Goal: Information Seeking & Learning: Learn about a topic

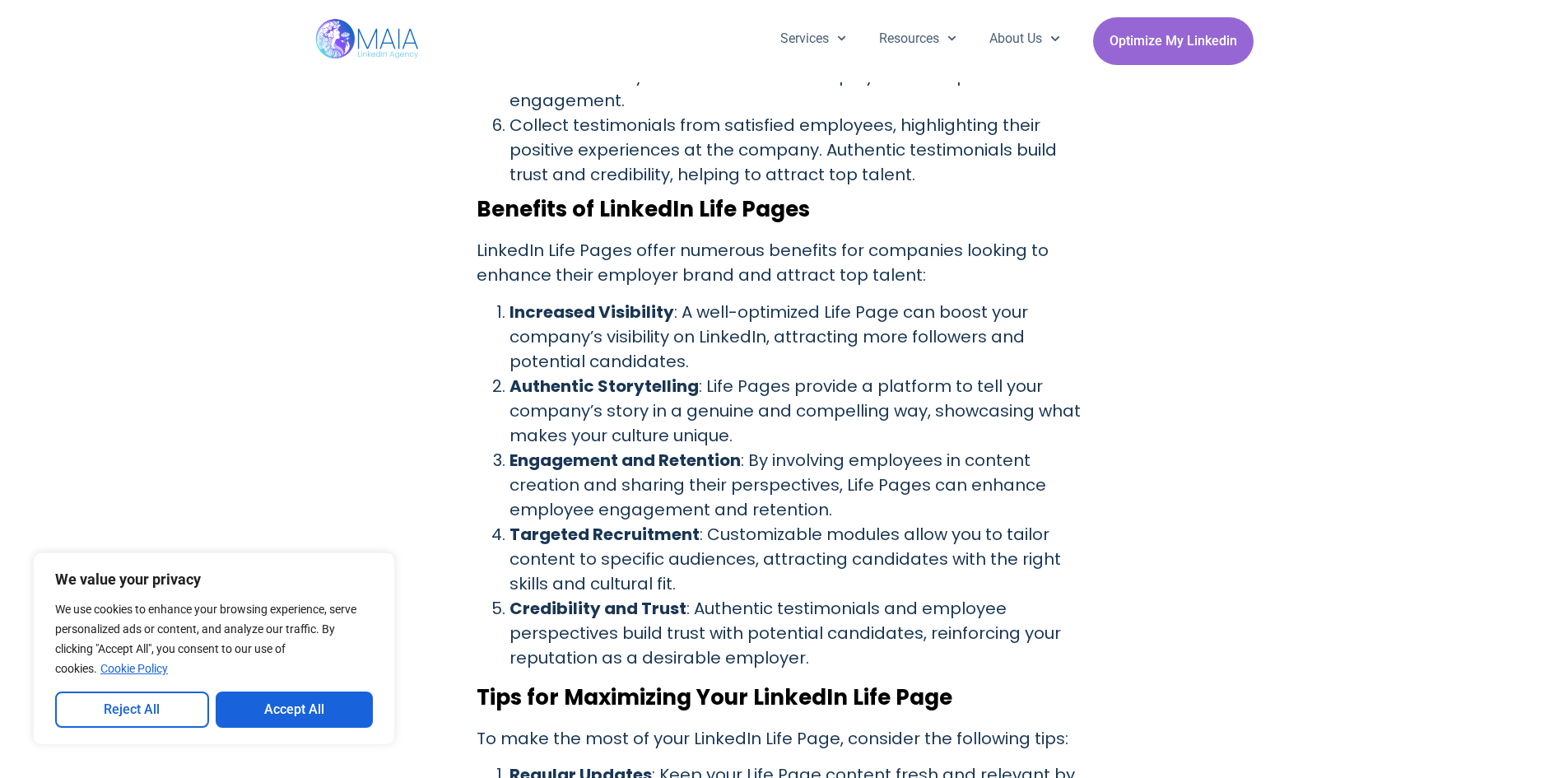
scroll to position [1565, 0]
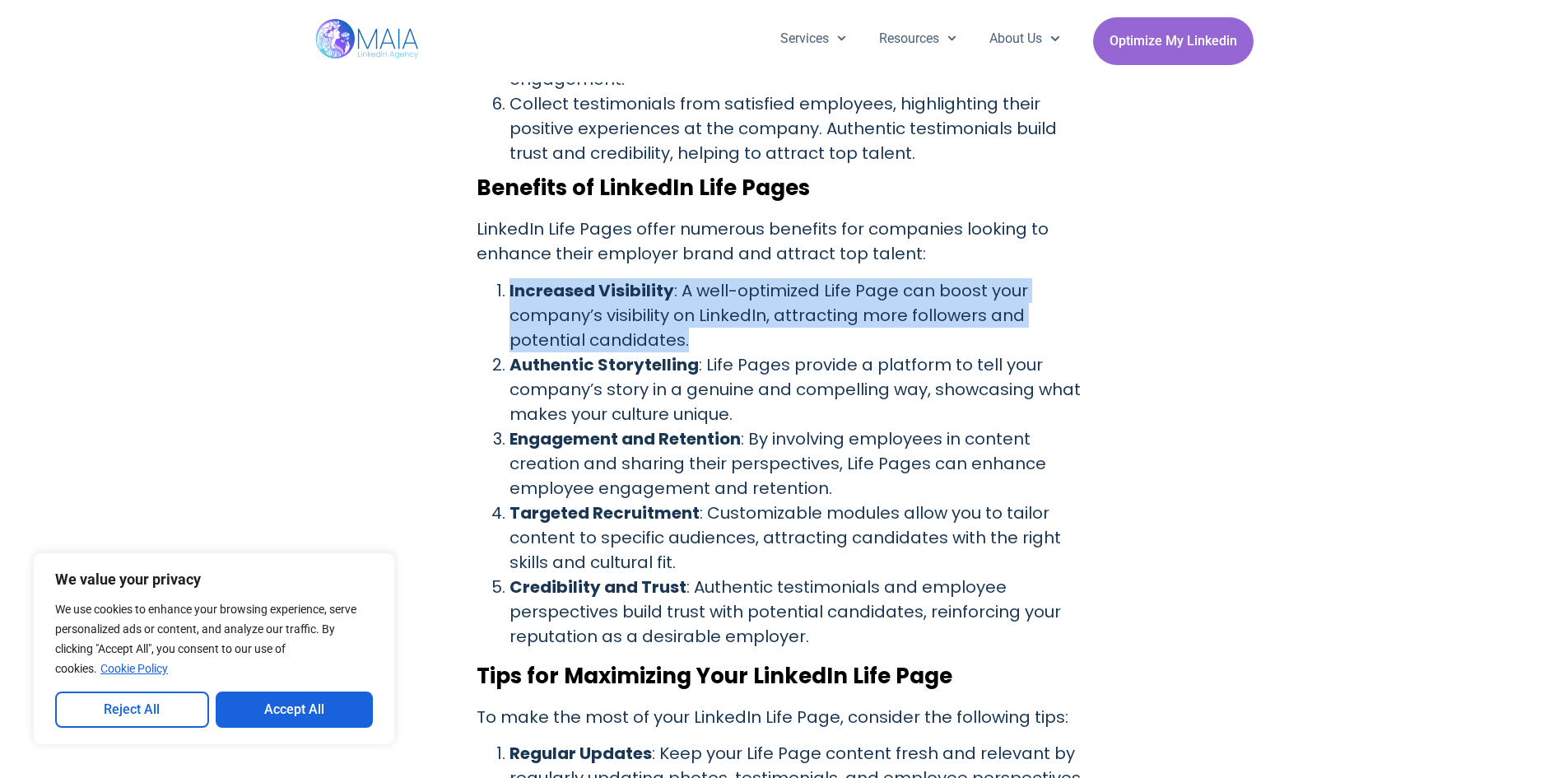
drag, startPoint x: 510, startPoint y: 266, endPoint x: 685, endPoint y: 309, distance: 180.2
click at [685, 309] on li "Increased Visibility : A well-optimized Life Page can boost your company’s visi…" at bounding box center [800, 315] width 583 height 74
copy li "Increased Visibility : A well-optimized Life Page can boost your company’s visi…"
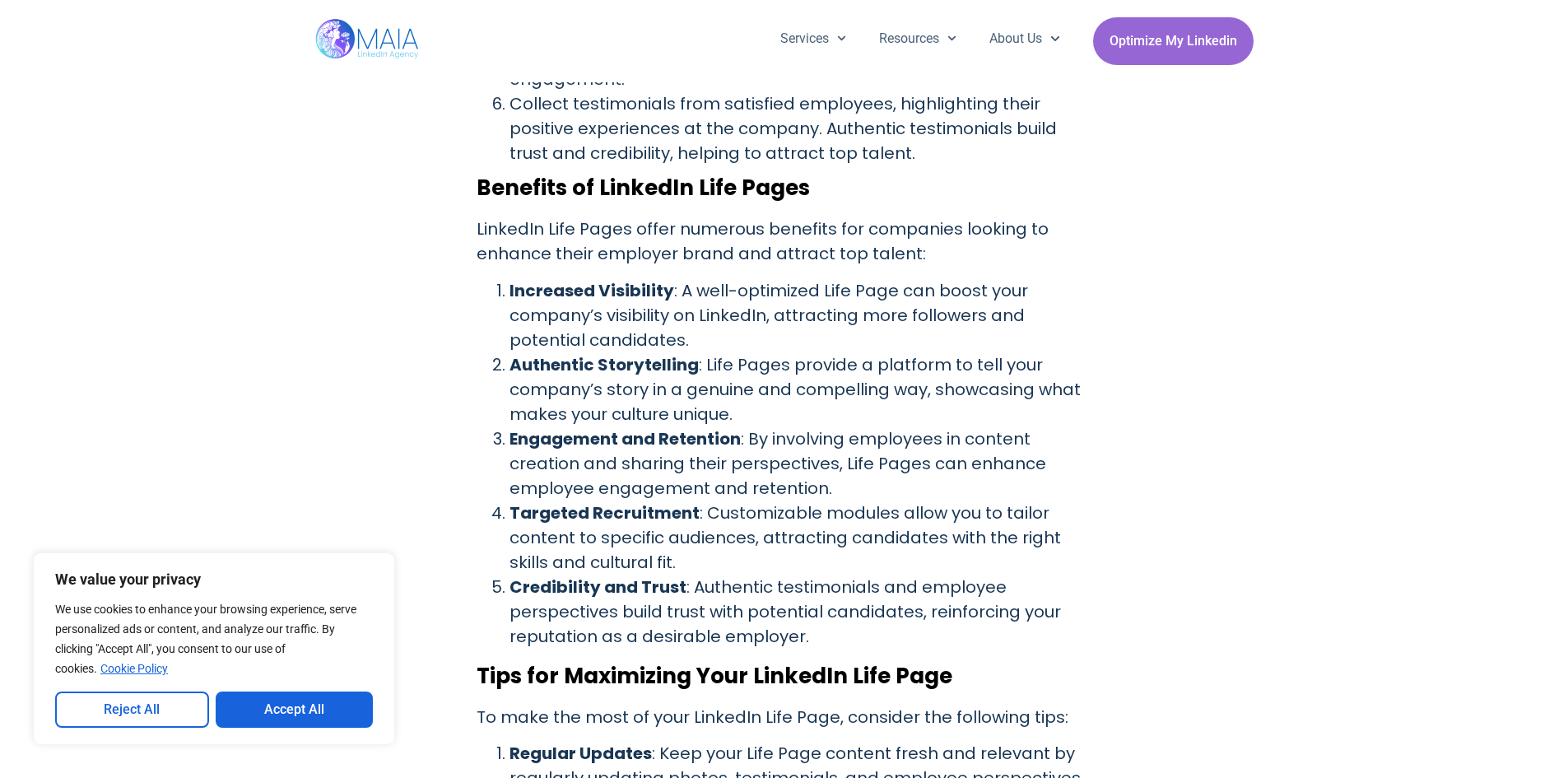
click at [509, 353] on strong "Authentic Storytelling" at bounding box center [603, 364] width 189 height 23
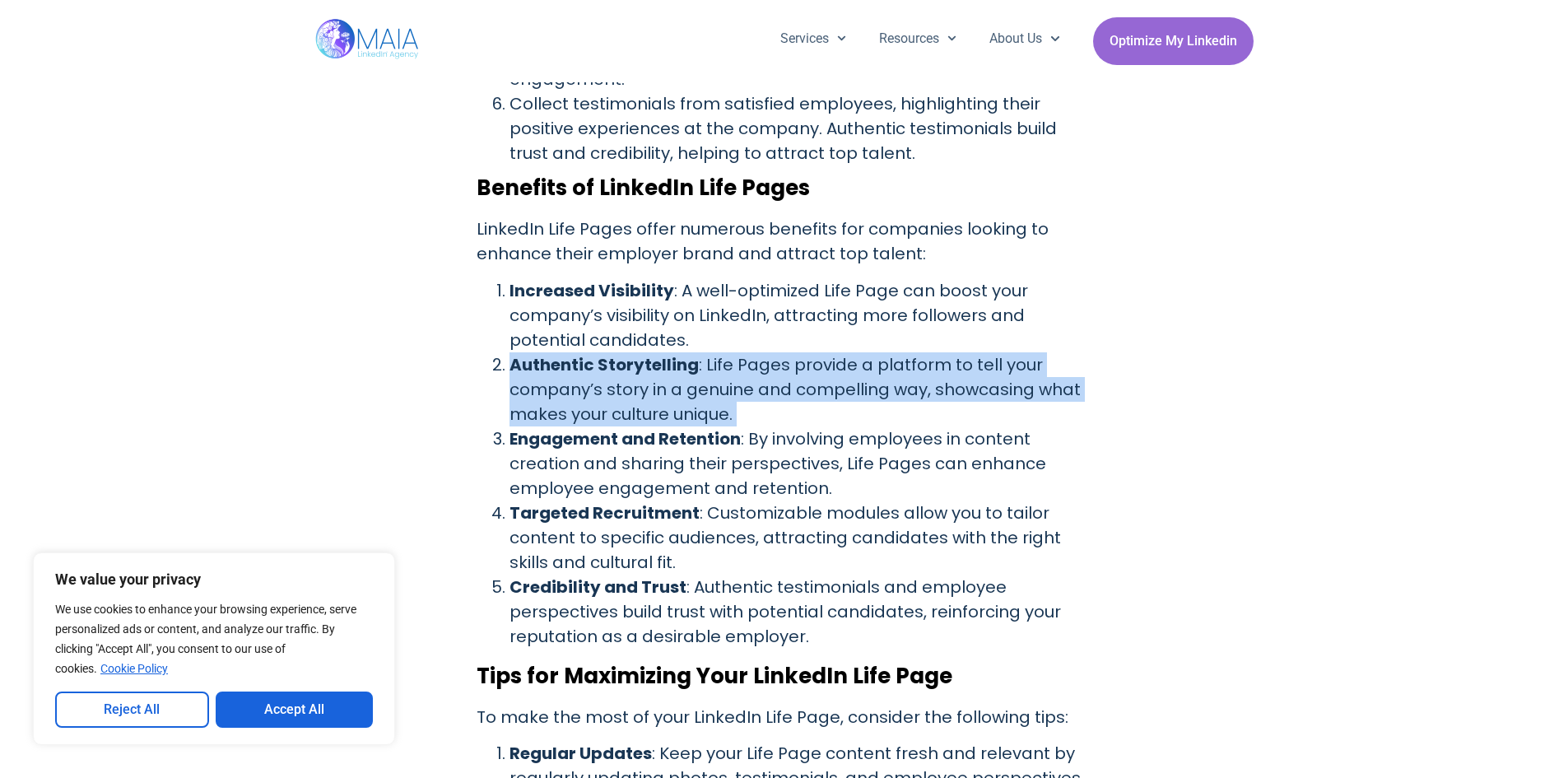
drag, startPoint x: 508, startPoint y: 342, endPoint x: 731, endPoint y: 388, distance: 227.7
click at [731, 388] on li "Authentic Storytelling : Life Pages provide a platform to tell your company’s s…" at bounding box center [800, 389] width 583 height 74
copy ol "Authentic Storytelling : Life Pages provide a platform to tell your company’s s…"
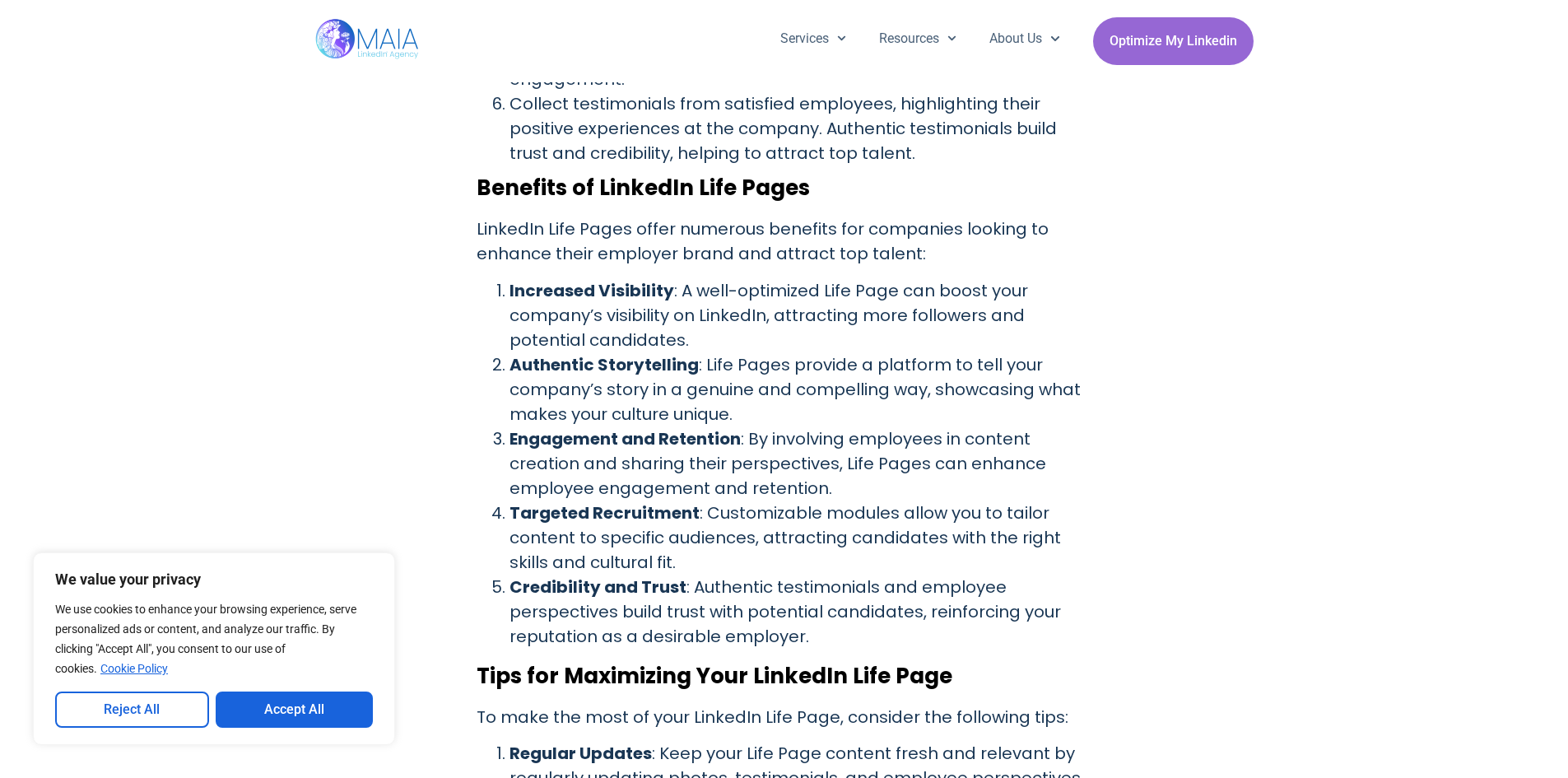
click at [510, 436] on li "Engagement and Retention : By involving employees in content creation and shari…" at bounding box center [800, 463] width 583 height 74
click at [509, 426] on li "Engagement and Retention : By involving employees in content creation and shari…" at bounding box center [800, 463] width 583 height 74
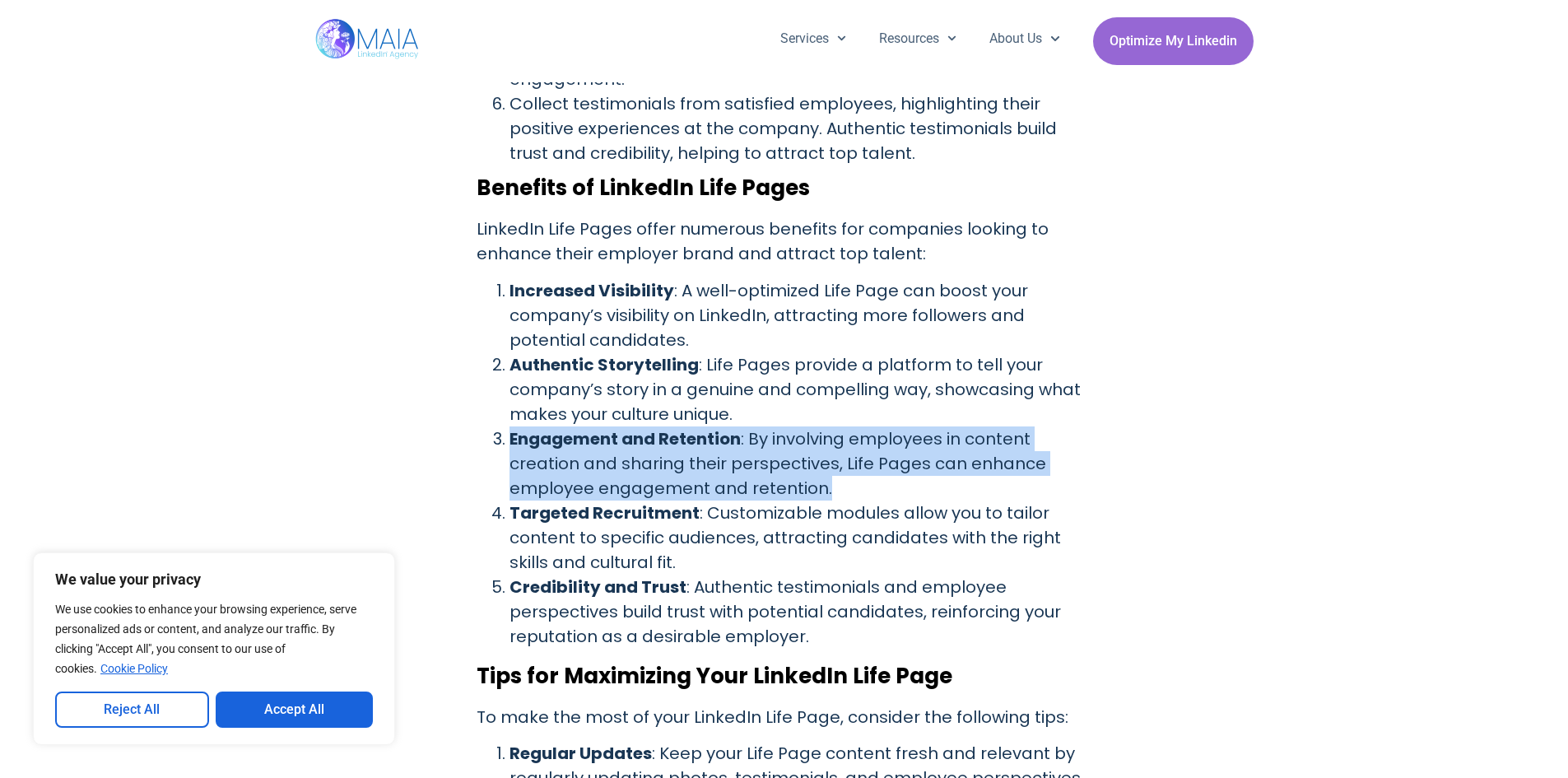
drag, startPoint x: 511, startPoint y: 415, endPoint x: 839, endPoint y: 465, distance: 331.8
click at [839, 465] on li "Engagement and Retention : By involving employees in content creation and shari…" at bounding box center [800, 463] width 583 height 74
copy li "Engagement and Retention : By involving employees in content creation and shari…"
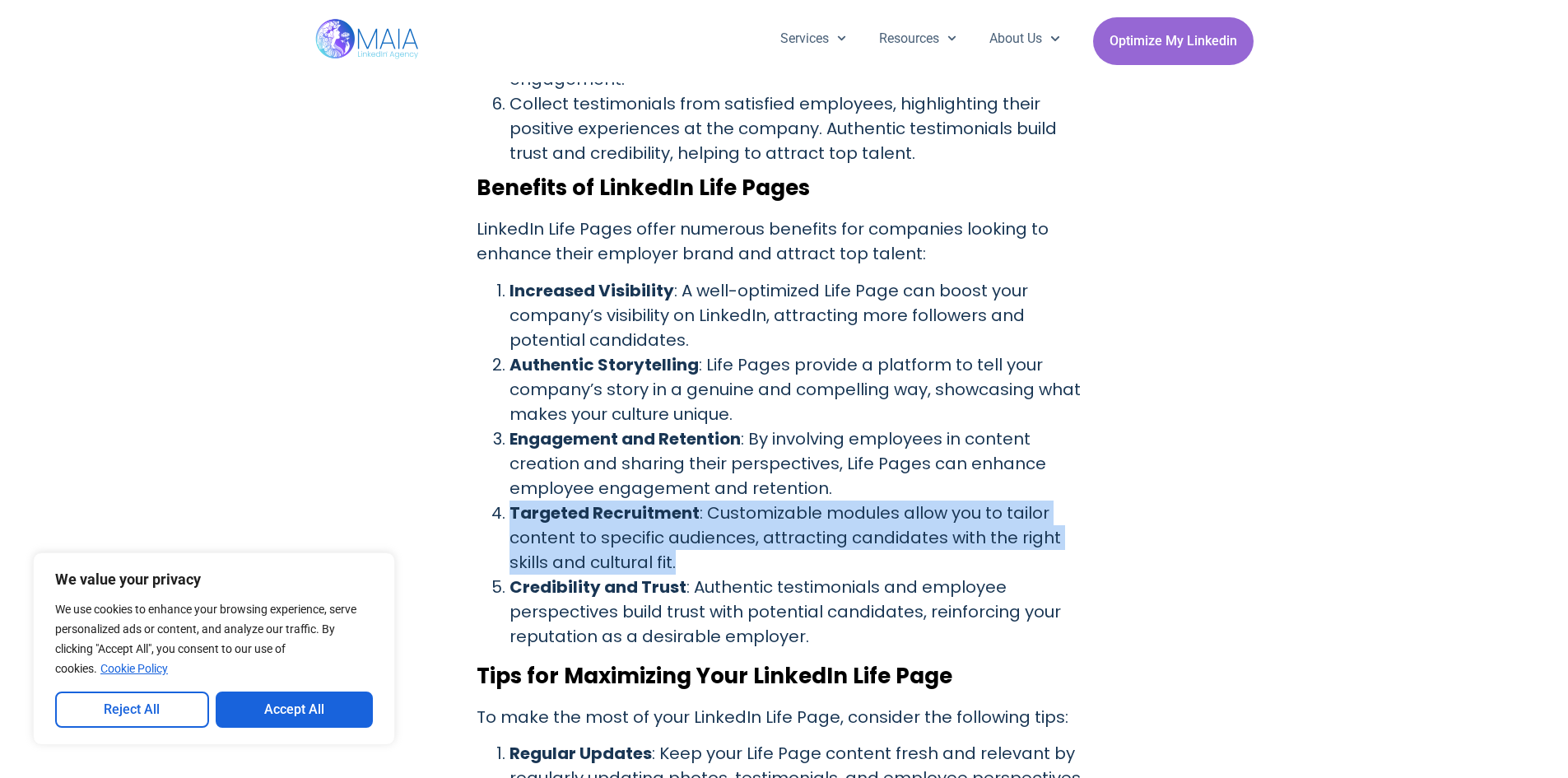
drag, startPoint x: 510, startPoint y: 487, endPoint x: 681, endPoint y: 532, distance: 176.8
click at [681, 532] on li "Targeted Recruitment : Customizable modules allow you to tailor content to spec…" at bounding box center [800, 537] width 583 height 74
copy li "Targeted Recruitment : Customizable modules allow you to tailor content to spec…"
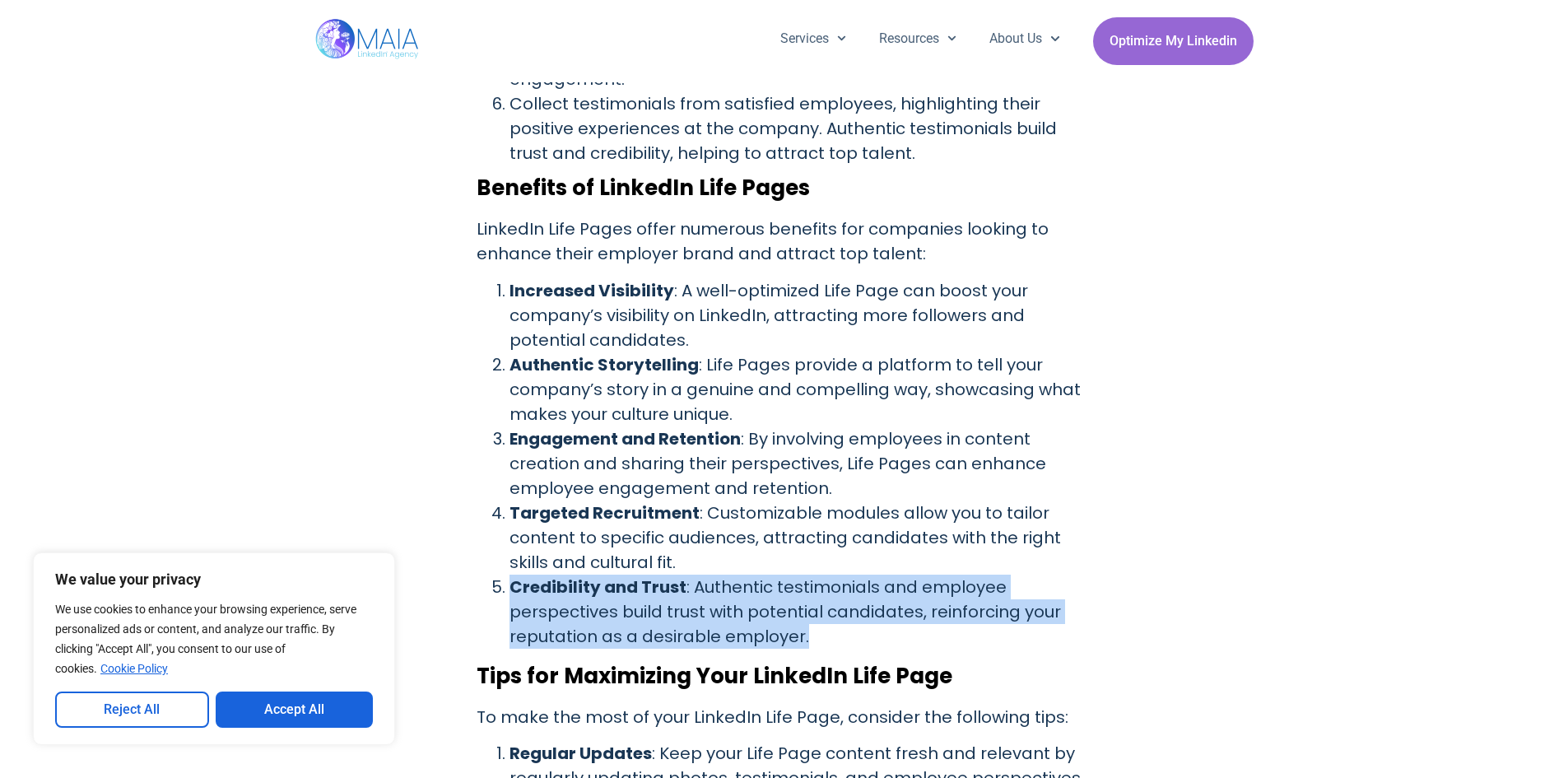
drag, startPoint x: 510, startPoint y: 562, endPoint x: 806, endPoint y: 613, distance: 300.4
click at [806, 613] on li "Credibility and Trust : Authentic testimonials and employee perspectives build …" at bounding box center [800, 612] width 583 height 74
copy li "Credibility and Trust : Authentic testimonials and employee perspectives build …"
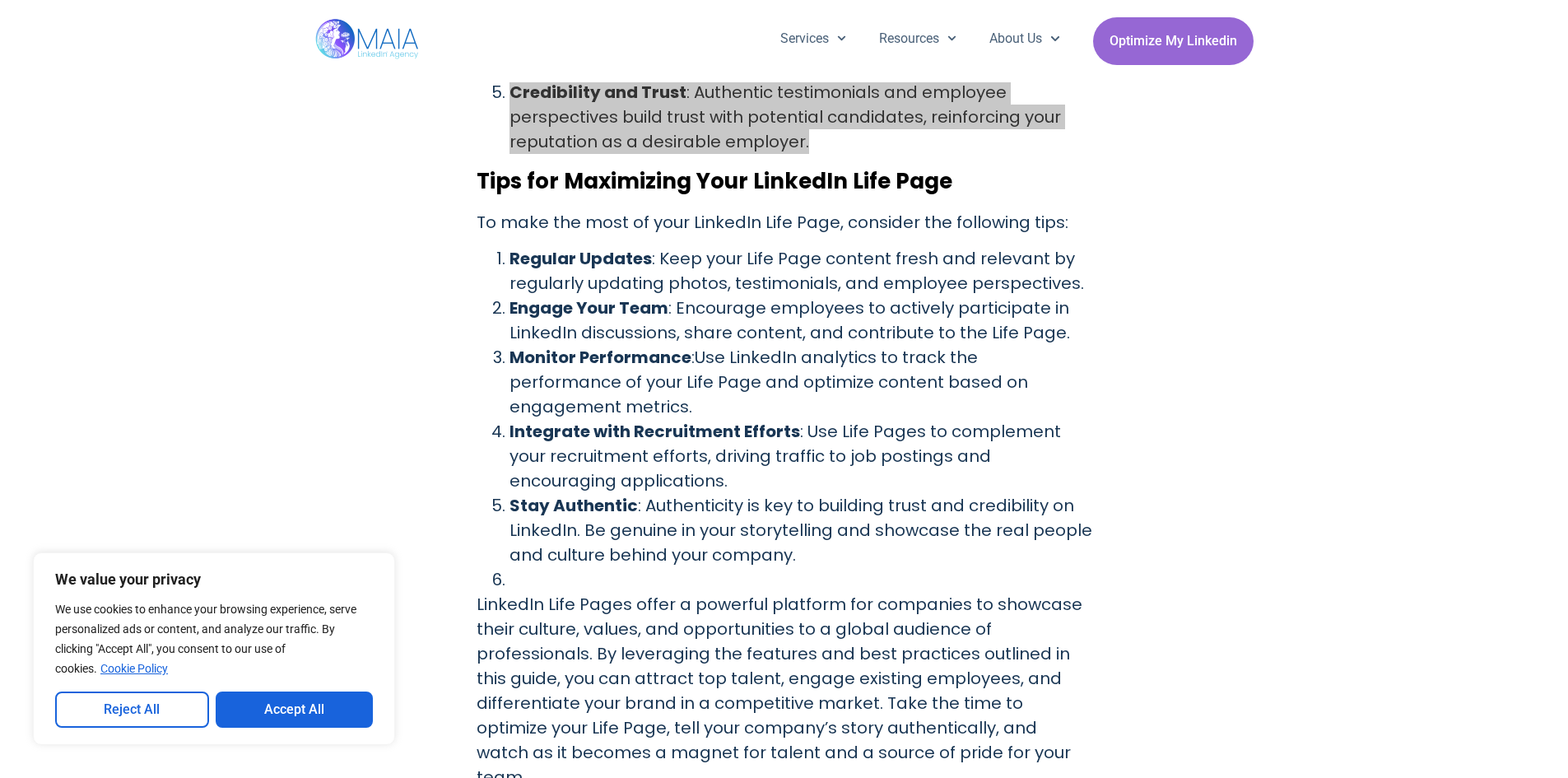
scroll to position [2059, 0]
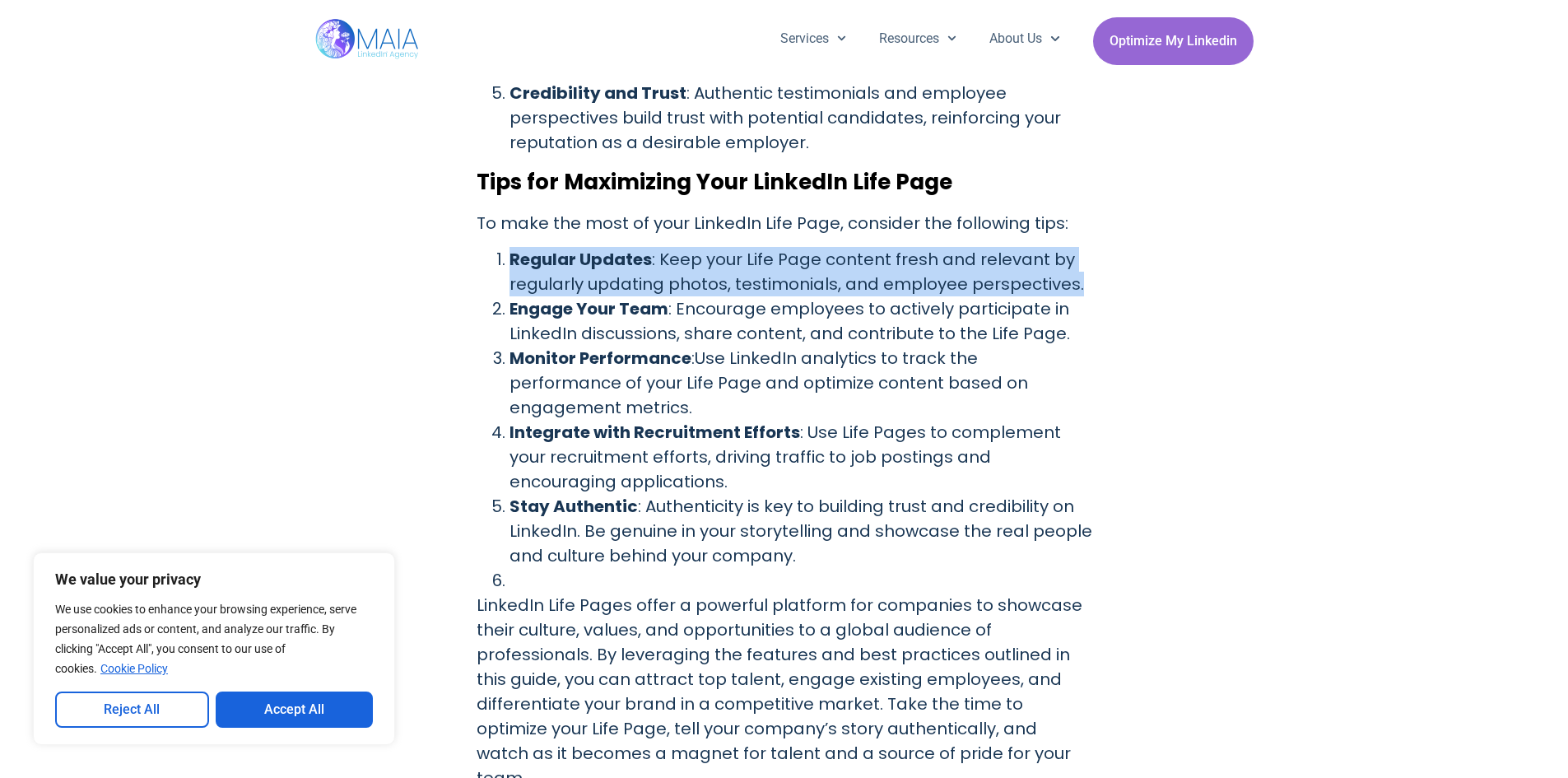
drag, startPoint x: 509, startPoint y: 226, endPoint x: 1080, endPoint y: 257, distance: 571.8
click at [1080, 257] on li "Regular Updates : Keep your Life Page content fresh and relevant by regularly u…" at bounding box center [800, 272] width 583 height 49
copy li "Regular Updates : Keep your Life Page content fresh and relevant by regularly u…"
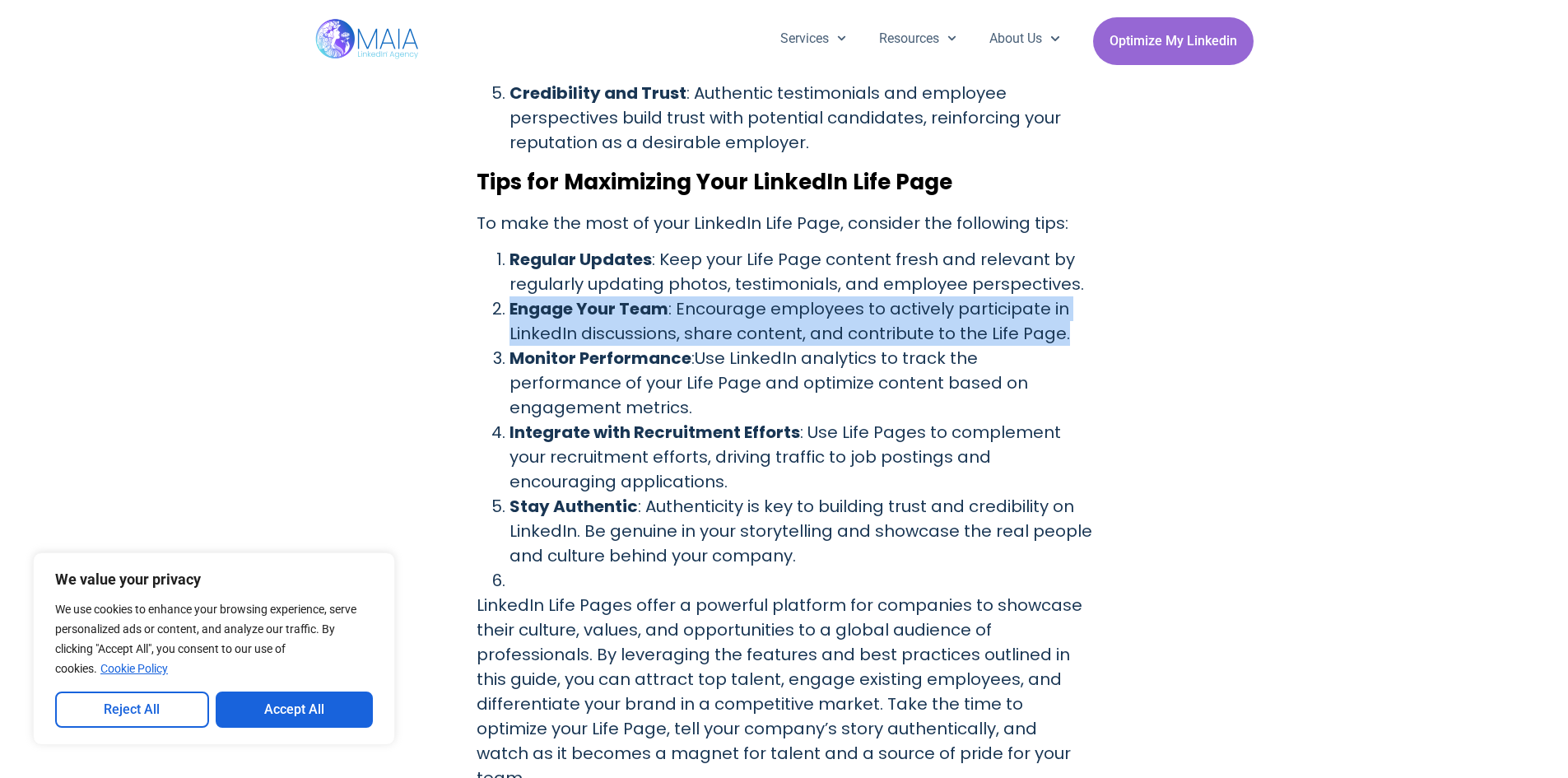
drag, startPoint x: 512, startPoint y: 282, endPoint x: 1061, endPoint y: 312, distance: 549.8
click at [1061, 312] on li "Engage Your Team : Encourage employees to actively participate in LinkedIn disc…" at bounding box center [800, 321] width 583 height 49
copy li "Engage Your Team : Encourage employees to actively participate in LinkedIn disc…"
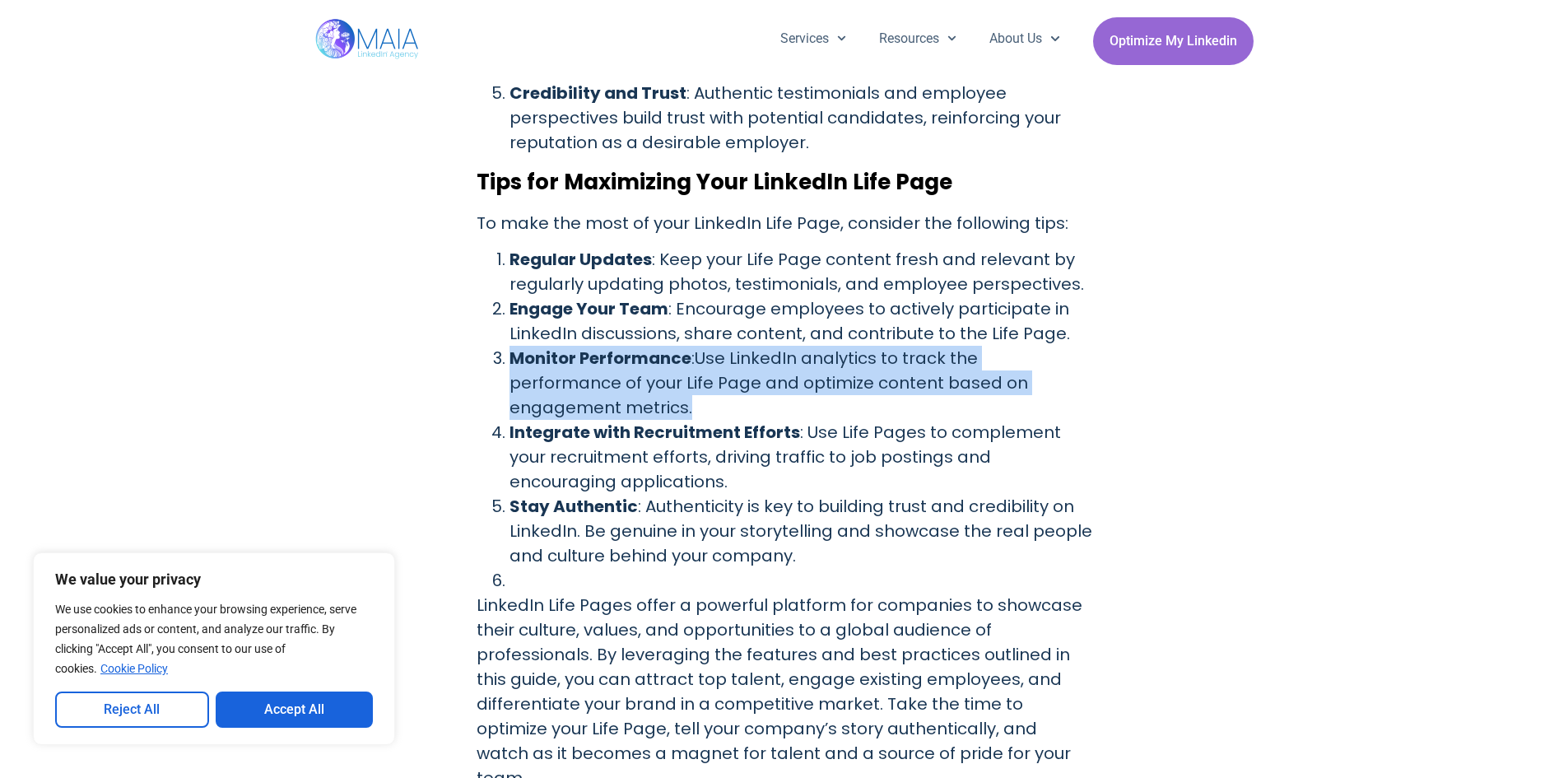
drag, startPoint x: 508, startPoint y: 332, endPoint x: 1098, endPoint y: 354, distance: 590.4
copy li "Monitor Performance :Use LinkedIn analytics to track the performance of your Li…"
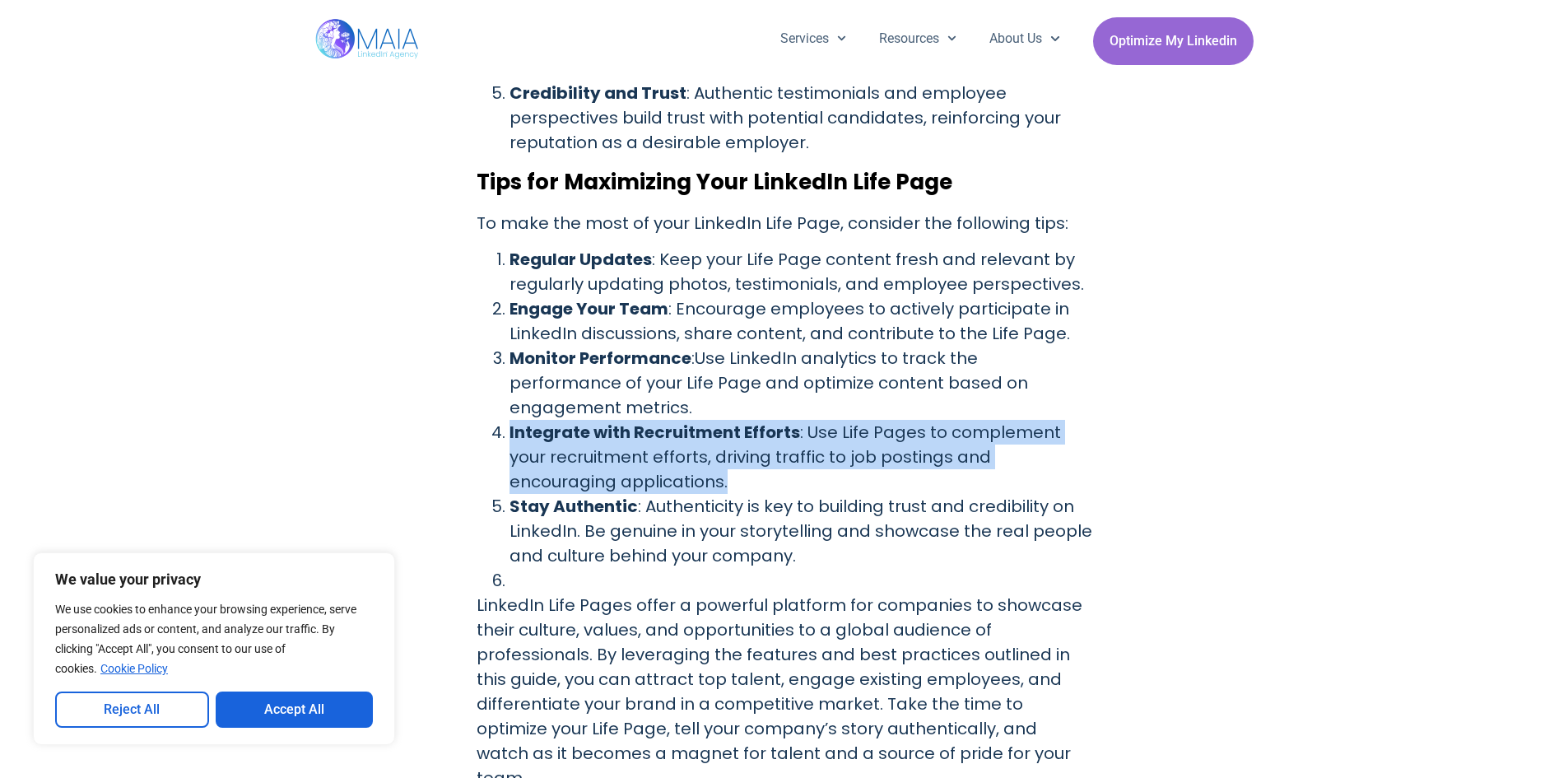
drag, startPoint x: 508, startPoint y: 384, endPoint x: 742, endPoint y: 443, distance: 241.3
click at [742, 443] on li "Integrate with Recruitment Efforts : Use Life Pages to complement your recruitm…" at bounding box center [800, 457] width 583 height 74
copy li "Integrate with Recruitment Efforts : Use Life Pages to complement your recruitm…"
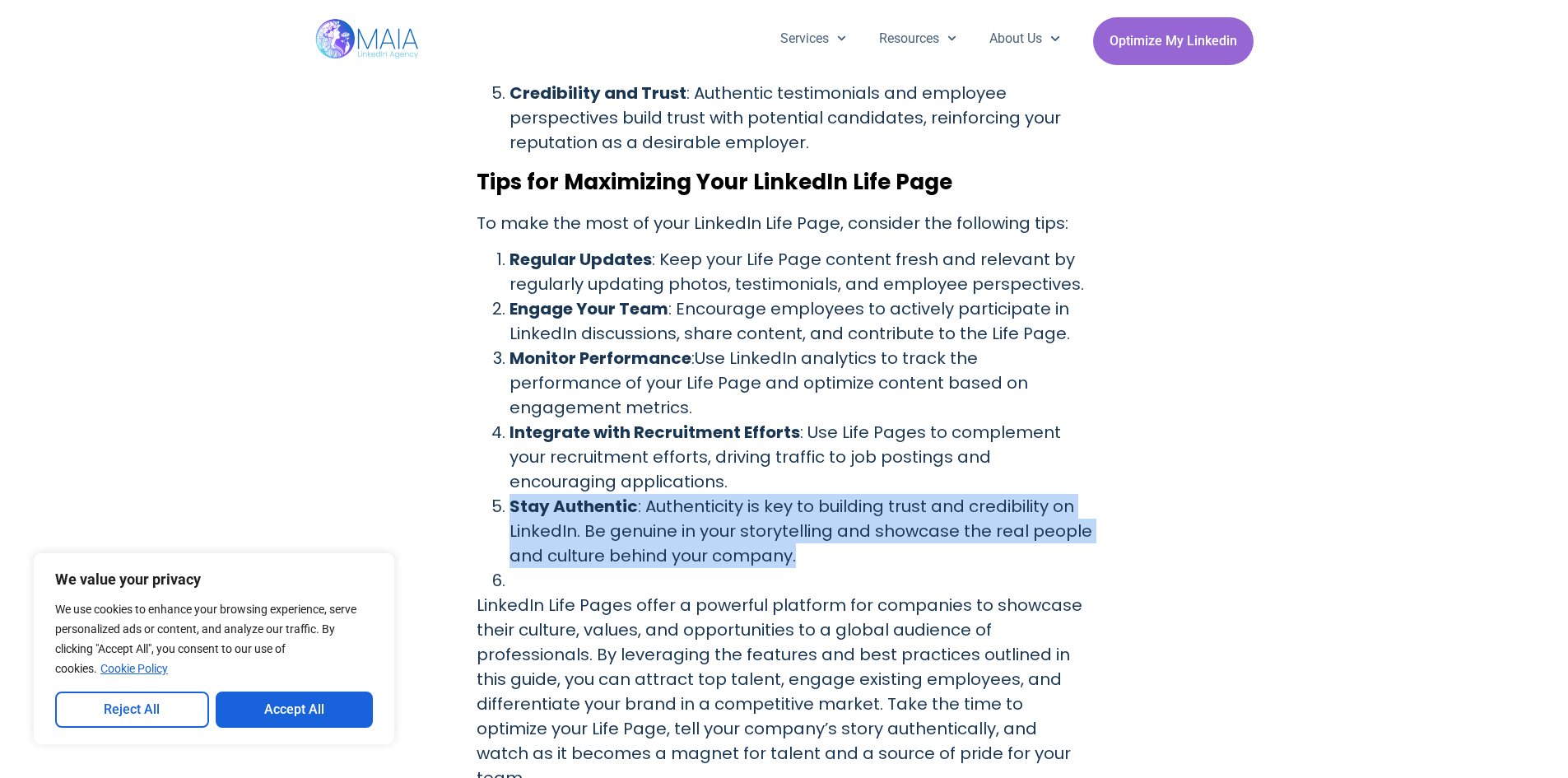
drag, startPoint x: 510, startPoint y: 458, endPoint x: 802, endPoint y: 519, distance: 298.3
click at [802, 519] on ol "Regular Updates : Keep your Life Page content fresh and relevant by regularly u…" at bounding box center [784, 420] width 616 height 346
copy ol "Stay Authentic : Authenticity is key to building trust and credibility on Linke…"
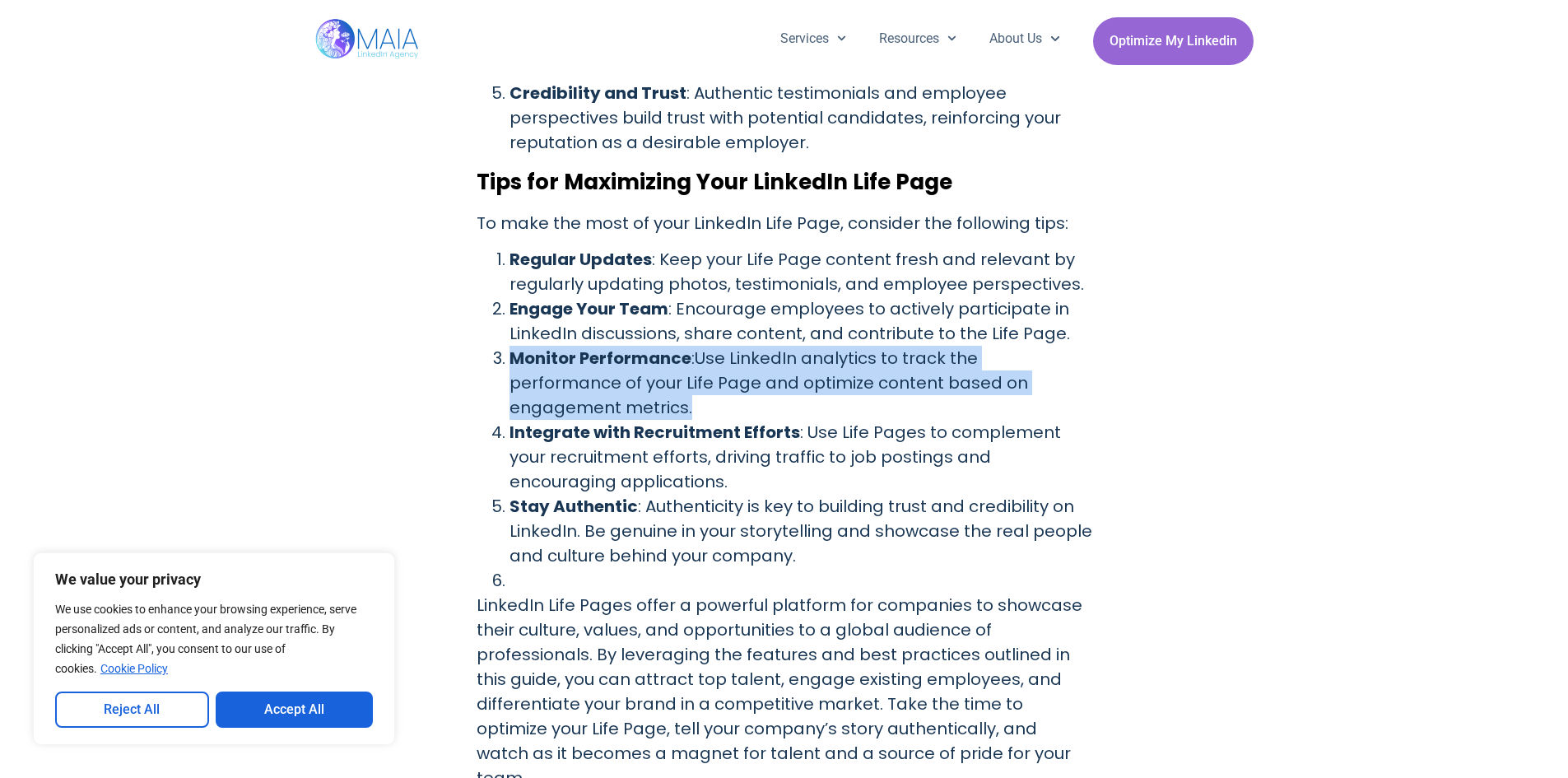
drag, startPoint x: 508, startPoint y: 337, endPoint x: 1106, endPoint y: 367, distance: 598.8
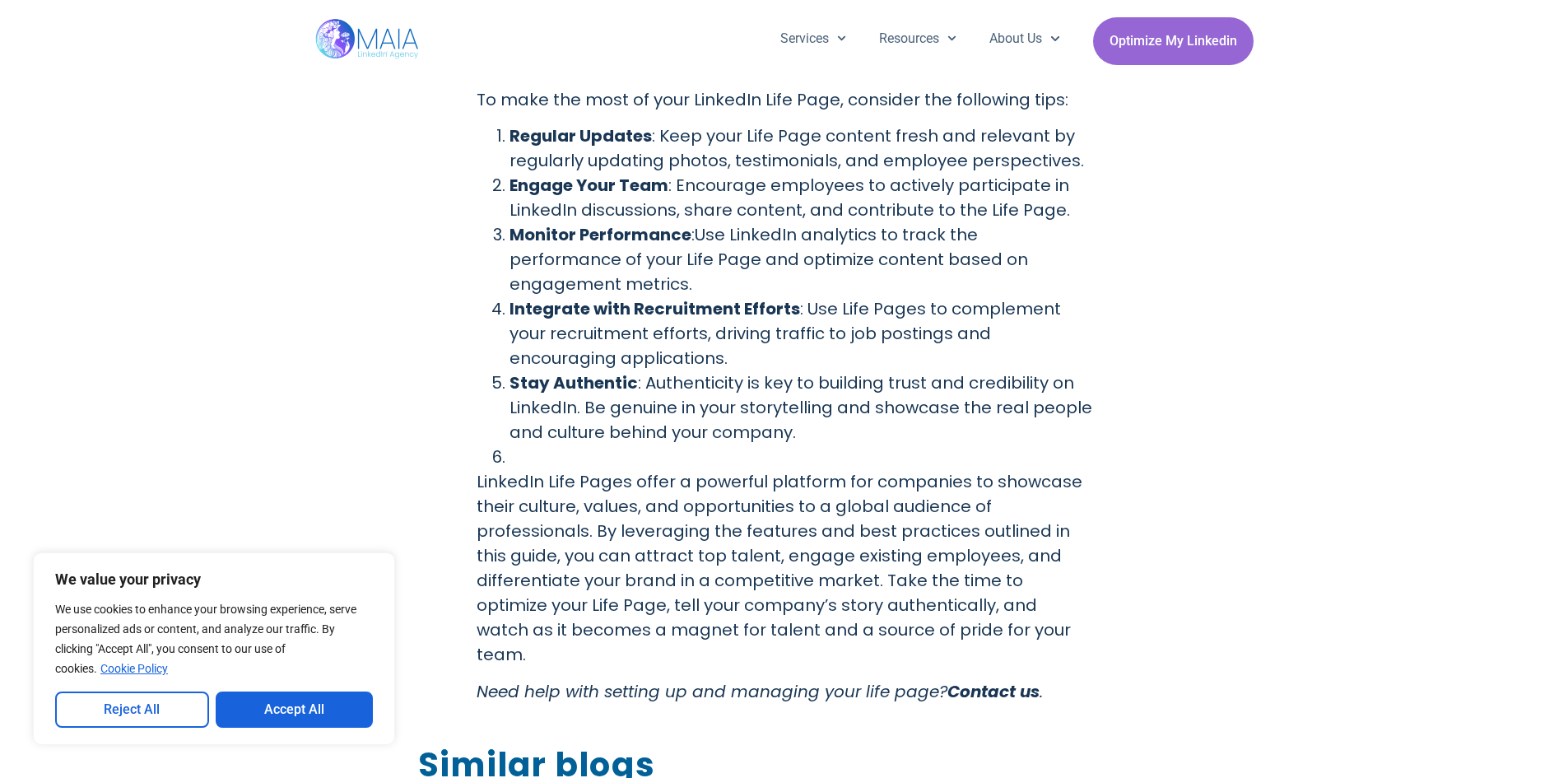
scroll to position [2224, 0]
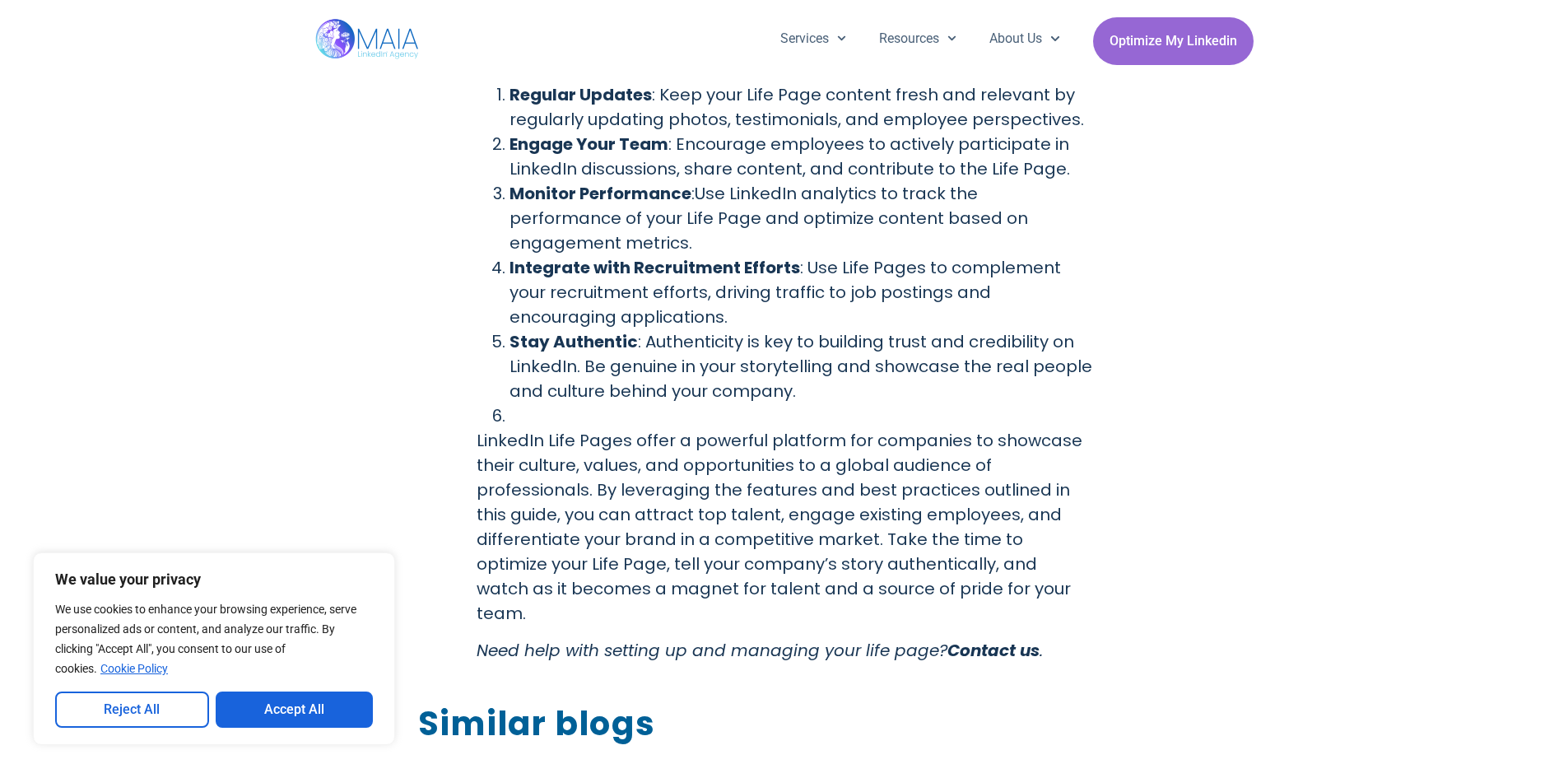
click at [476, 428] on p "LinkedIn Life Pages offer a powerful platform for companies to showcase their c…" at bounding box center [784, 527] width 616 height 197
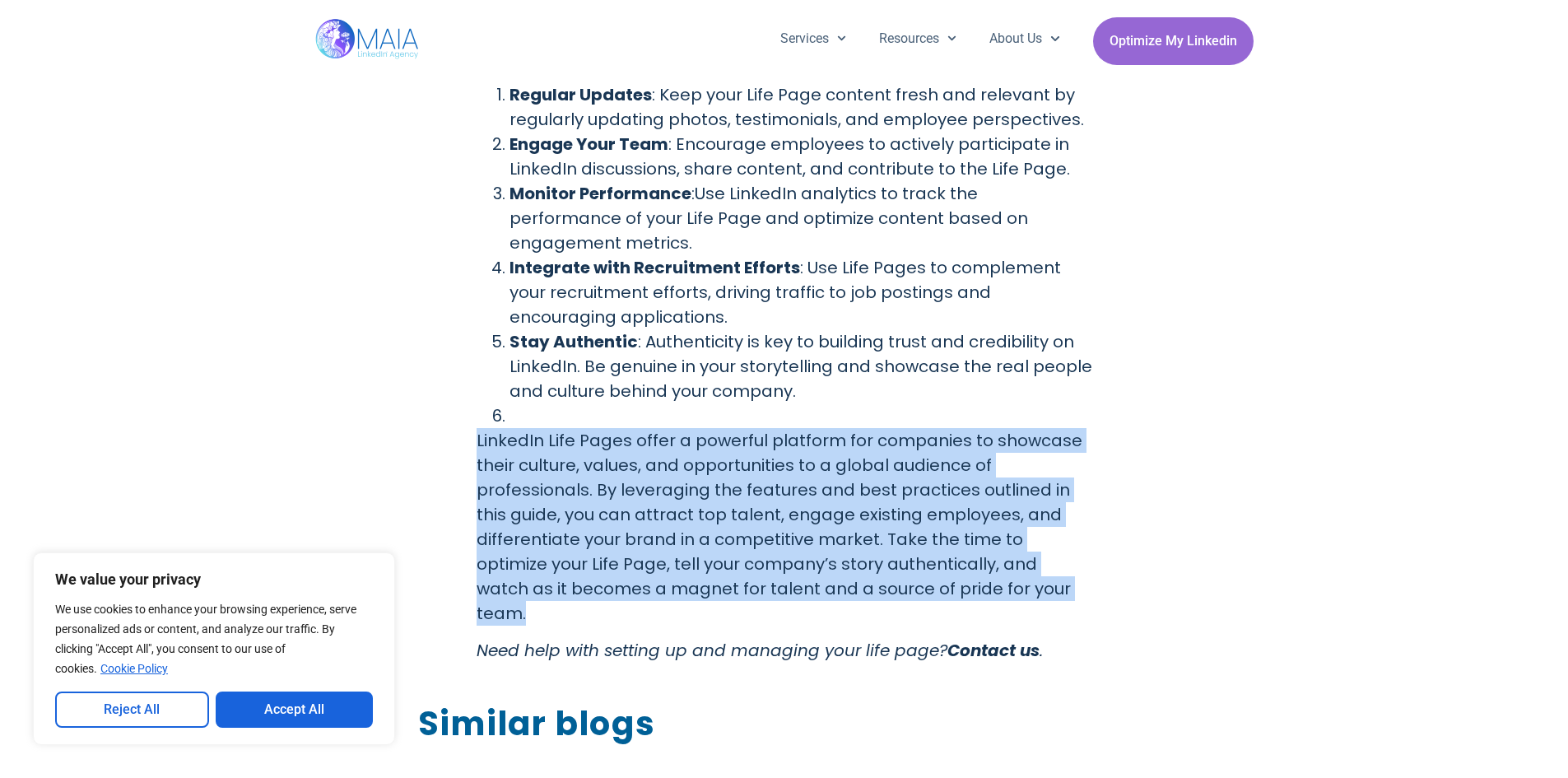
drag, startPoint x: 476, startPoint y: 393, endPoint x: 1043, endPoint y: 545, distance: 587.0
click at [1043, 545] on p "LinkedIn Life Pages offer a powerful platform for companies to showcase their c…" at bounding box center [784, 527] width 616 height 197
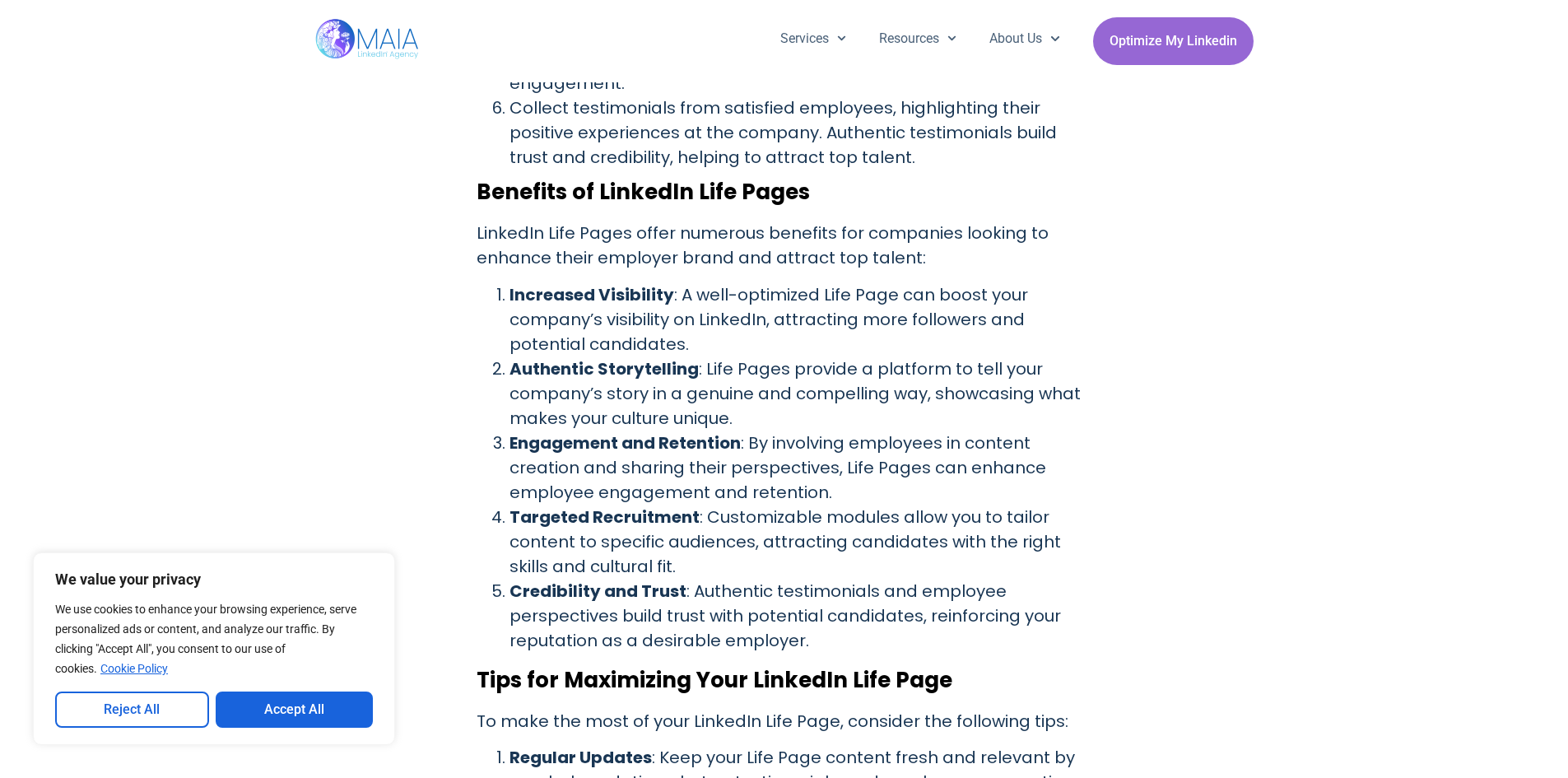
scroll to position [1729, 0]
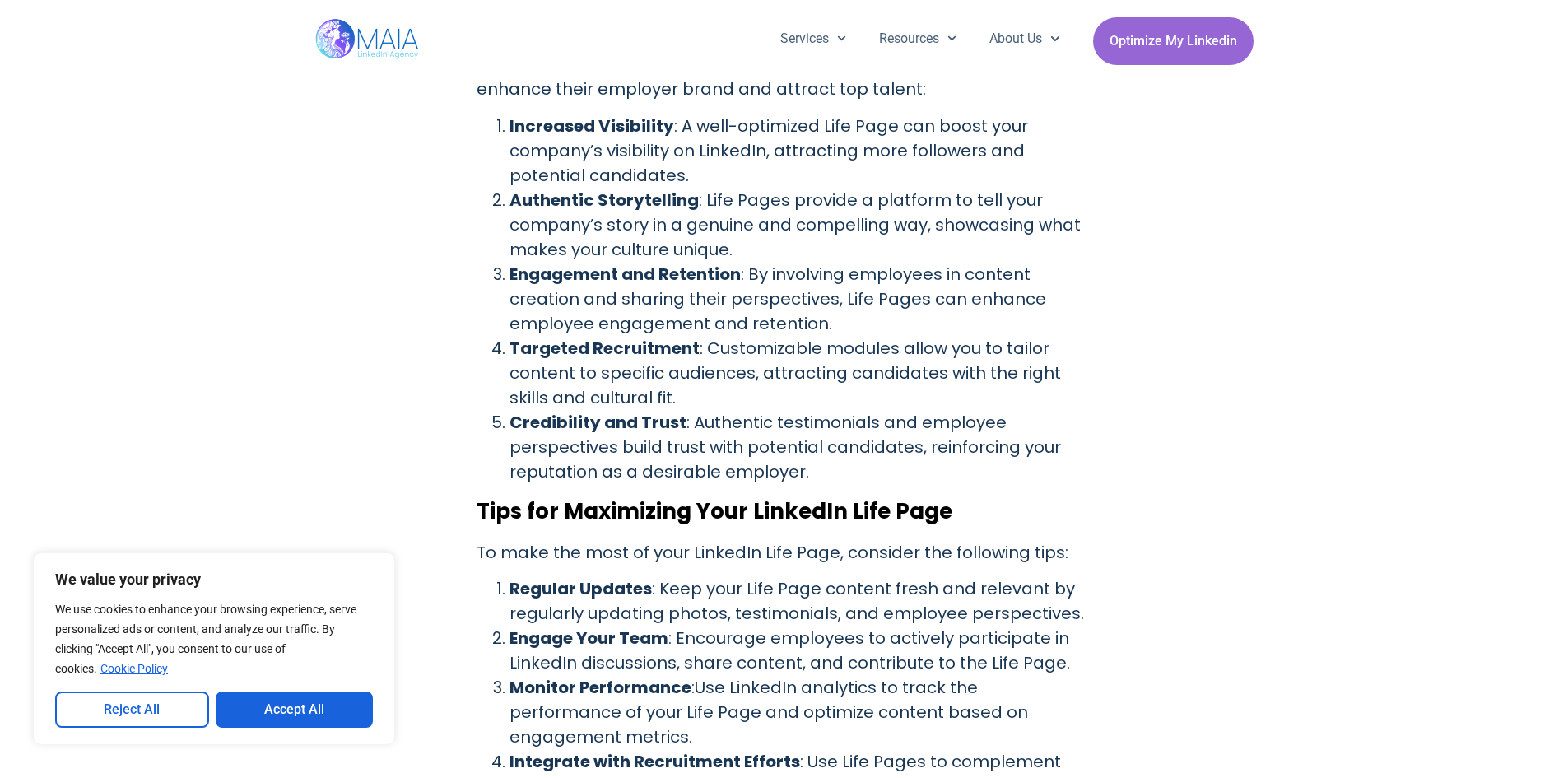
click at [512, 411] on strong "Credibility and Trust" at bounding box center [598, 422] width 177 height 23
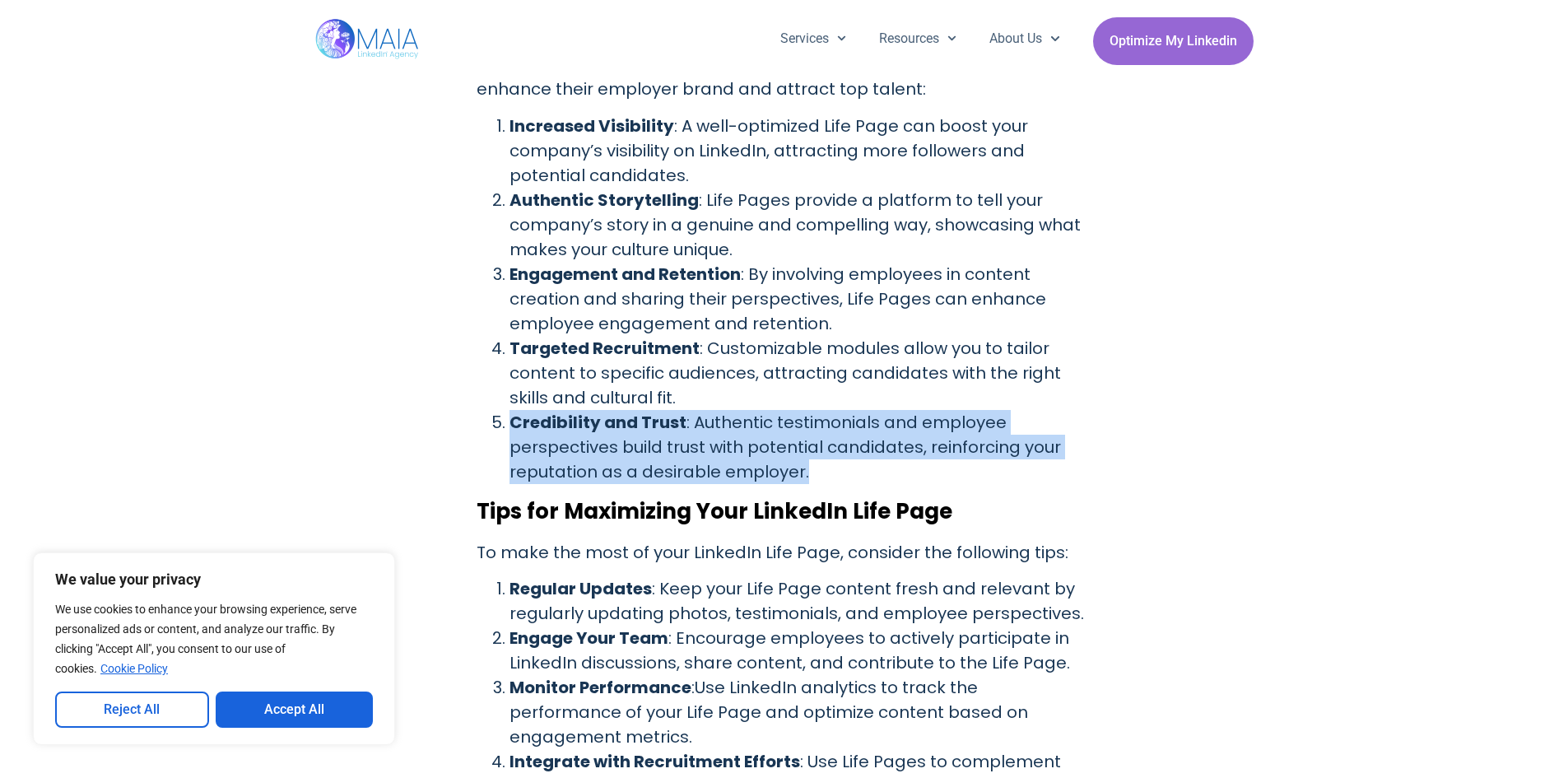
drag, startPoint x: 512, startPoint y: 403, endPoint x: 821, endPoint y: 455, distance: 313.3
click at [821, 455] on li "Credibility and Trust : Authentic testimonials and employee perspectives build …" at bounding box center [800, 447] width 583 height 74
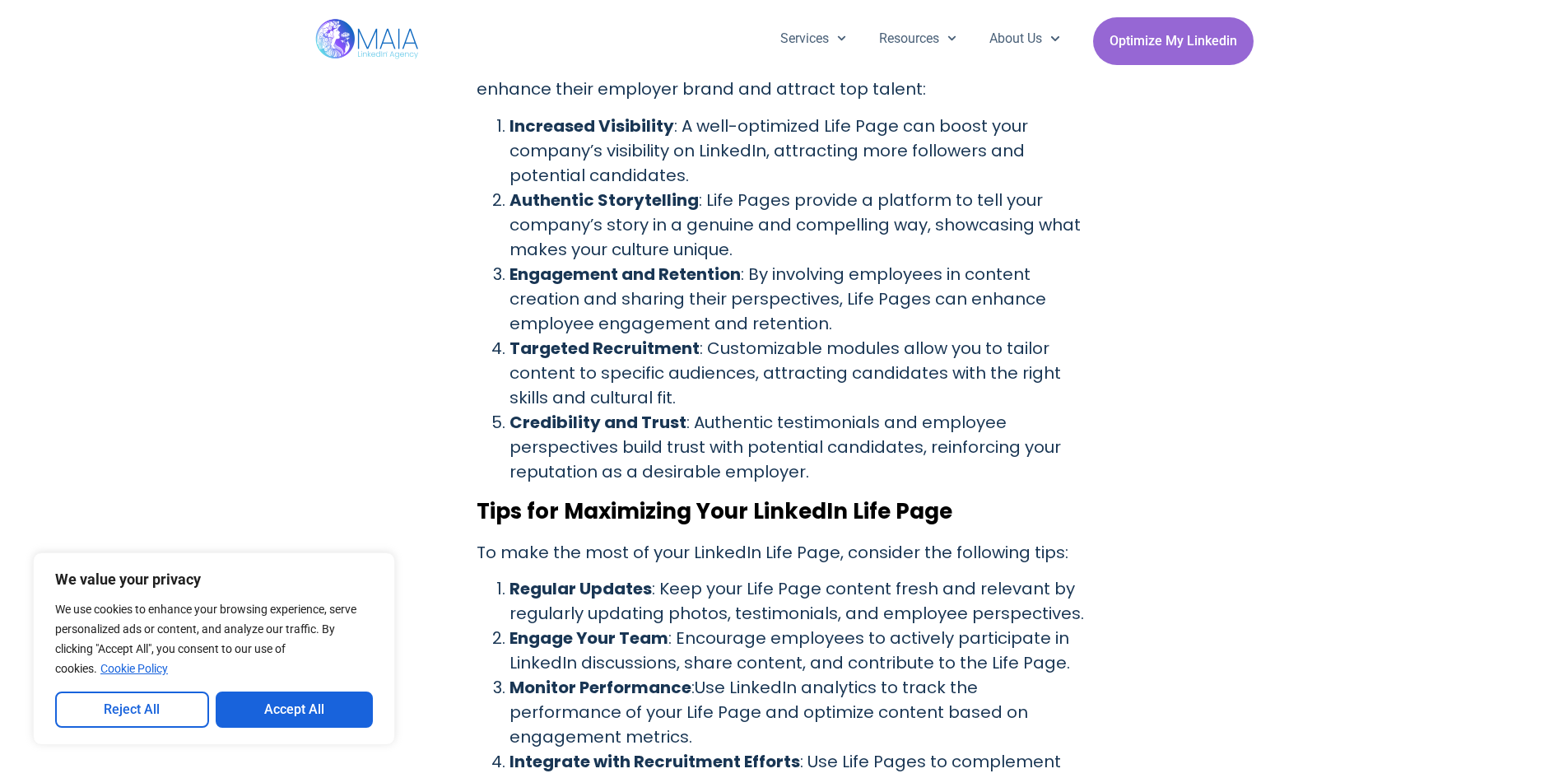
click at [292, 226] on div "[DATE] Discover how LinkedIn Life Pages can elevate your company’s online prese…" at bounding box center [784, 94] width 1568 height 3483
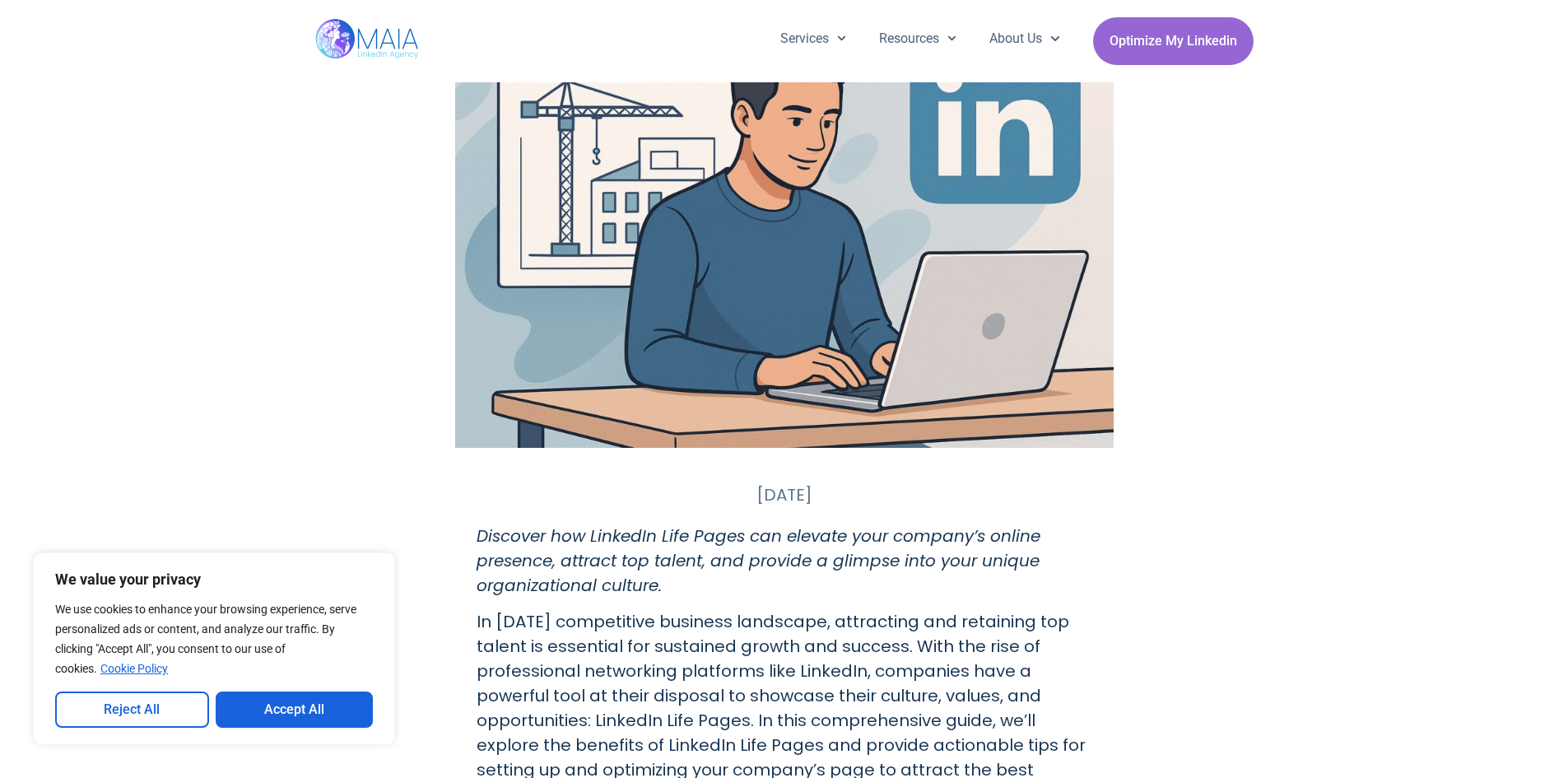
scroll to position [0, 0]
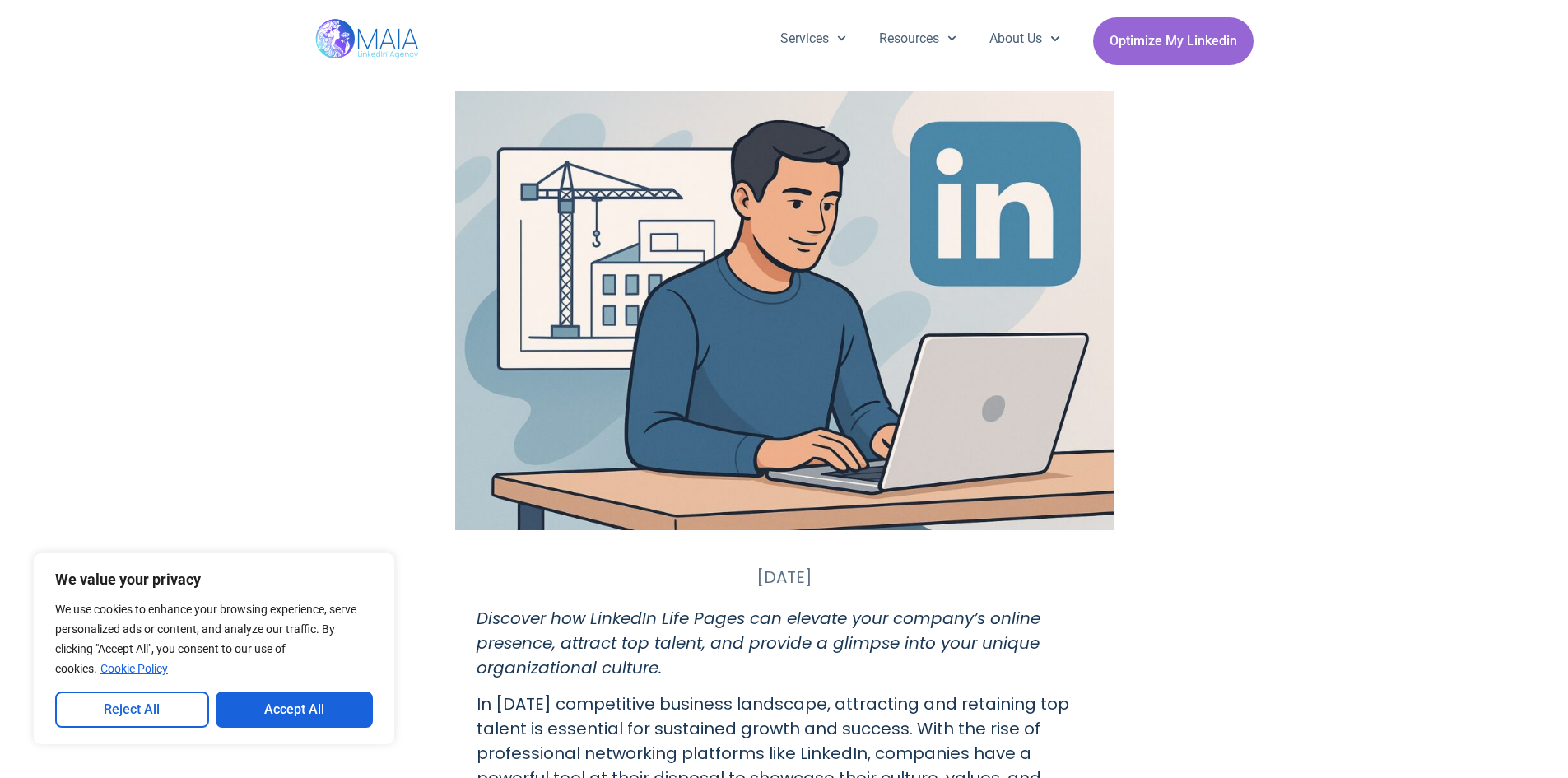
click at [146, 704] on button "Reject All" at bounding box center [131, 710] width 154 height 37
